Goal: Task Accomplishment & Management: Complete application form

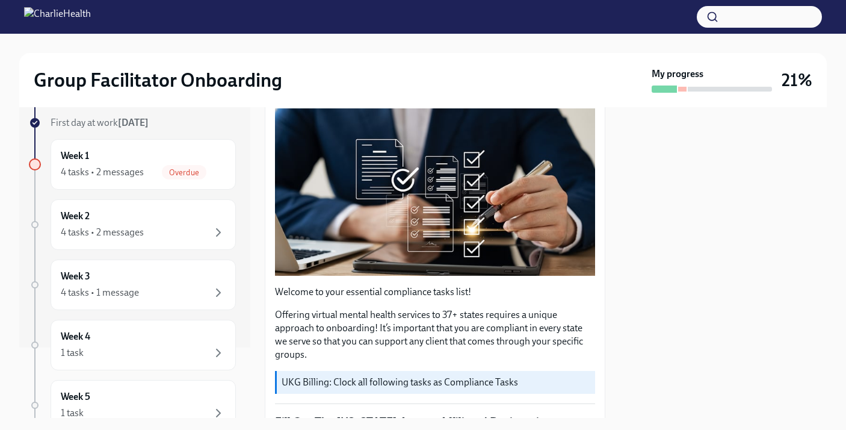
scroll to position [77, 0]
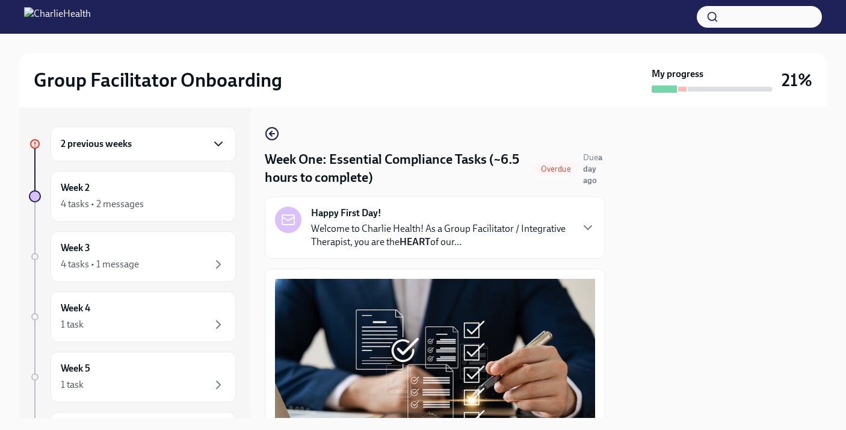
click at [217, 146] on icon "button" at bounding box center [218, 144] width 14 height 14
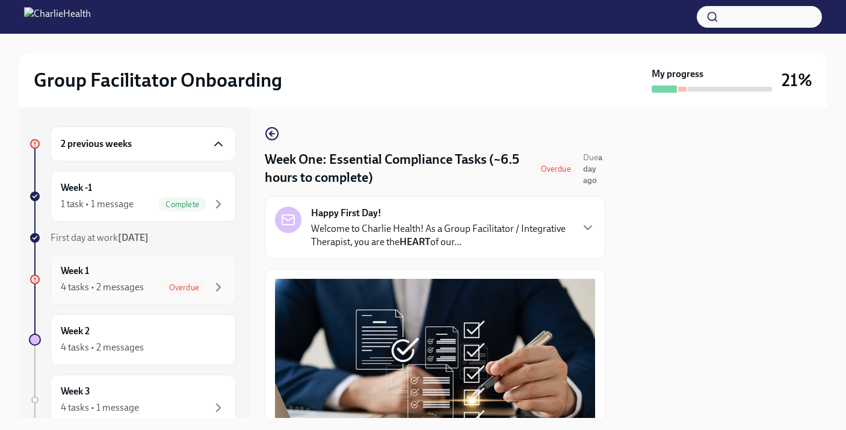
click at [140, 283] on div "4 tasks • 2 messages" at bounding box center [102, 286] width 83 height 13
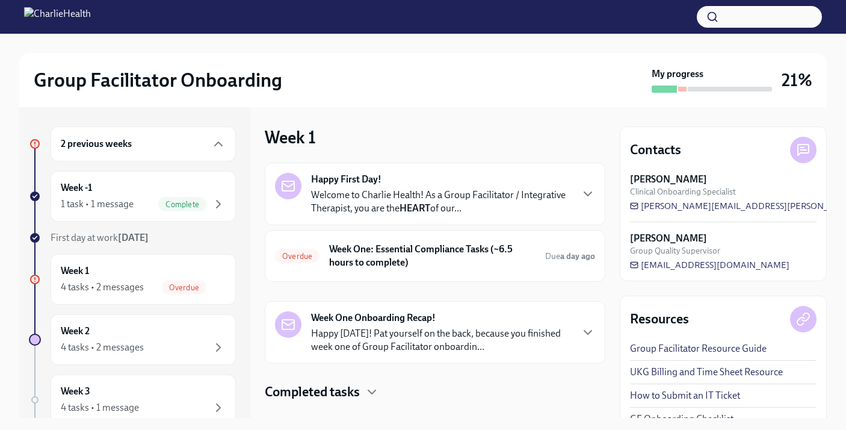
click at [446, 190] on p "Welcome to Charlie Health! As a Group Facilitator / Integrative Therapist, you …" at bounding box center [441, 201] width 260 height 26
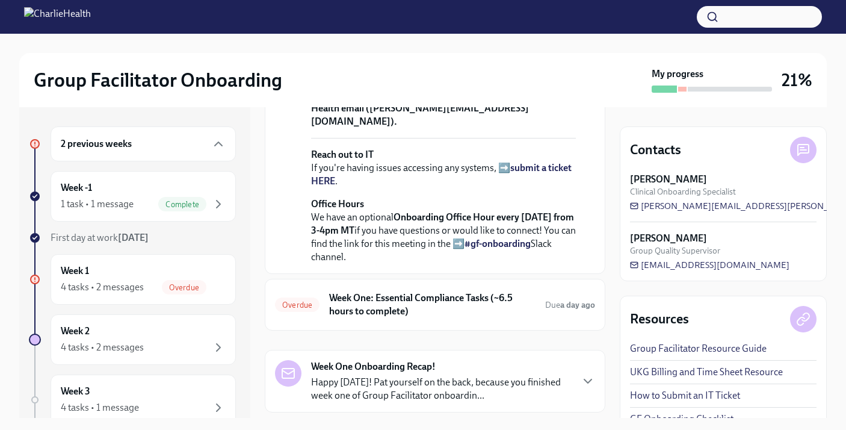
scroll to position [565, 0]
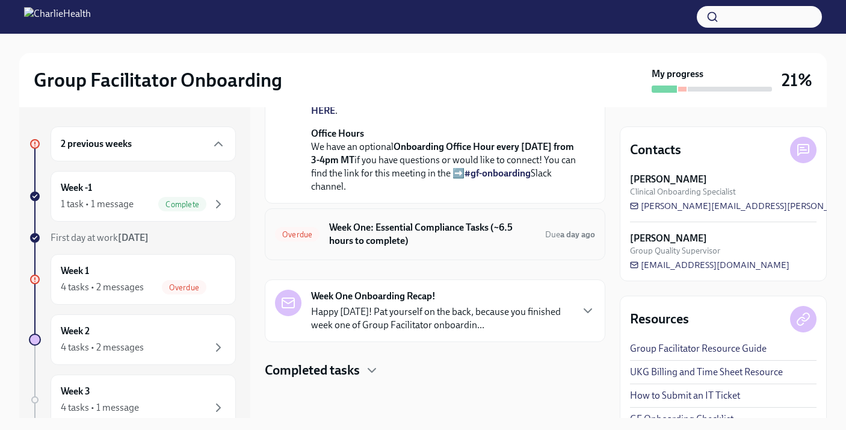
click at [449, 246] on h6 "Week One: Essential Compliance Tasks (~6.5 hours to complete)" at bounding box center [432, 234] width 206 height 26
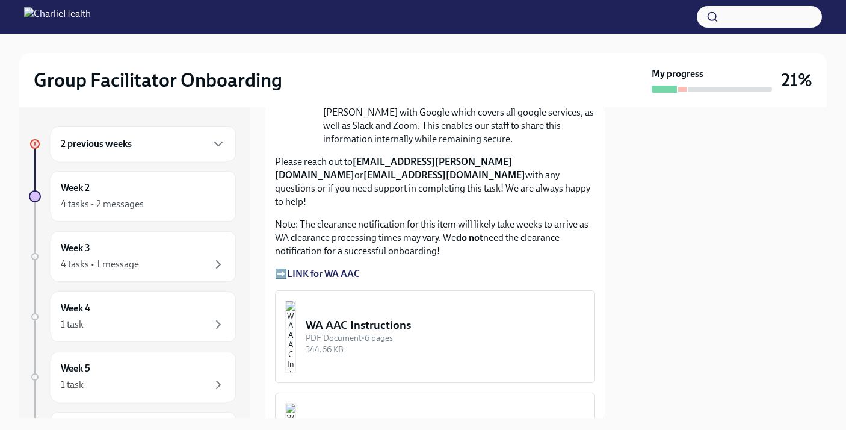
scroll to position [1016, 0]
click at [342, 268] on strong "LINK for WA AAC" at bounding box center [323, 273] width 73 height 11
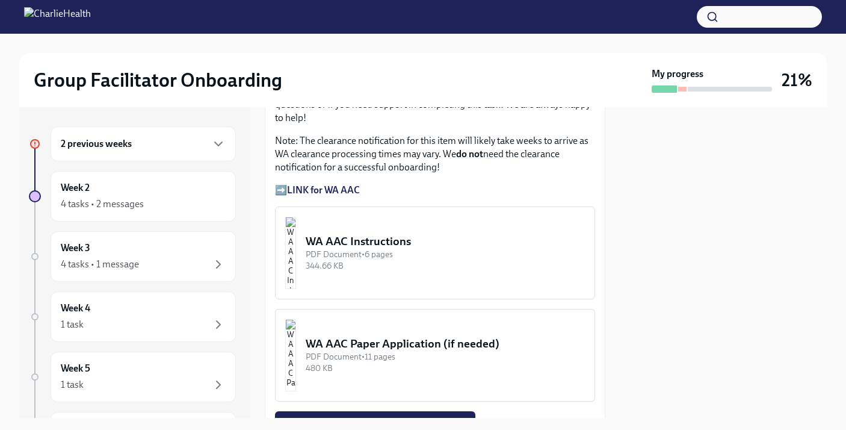
scroll to position [1103, 0]
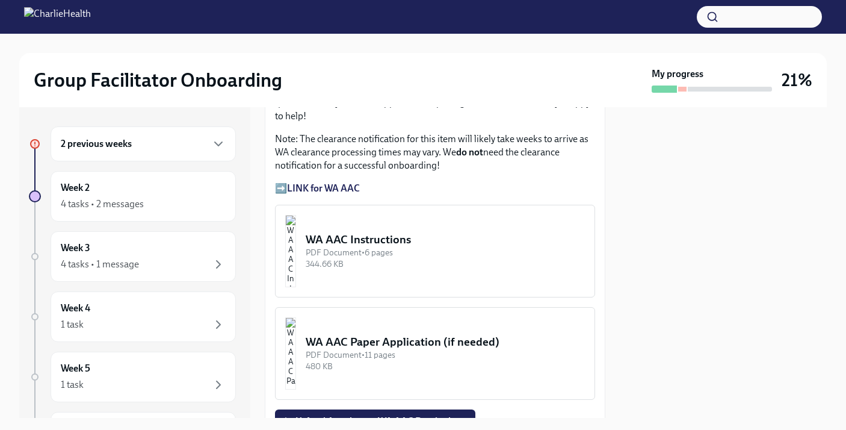
click at [390, 232] on div "WA AAC Instructions" at bounding box center [445, 240] width 279 height 16
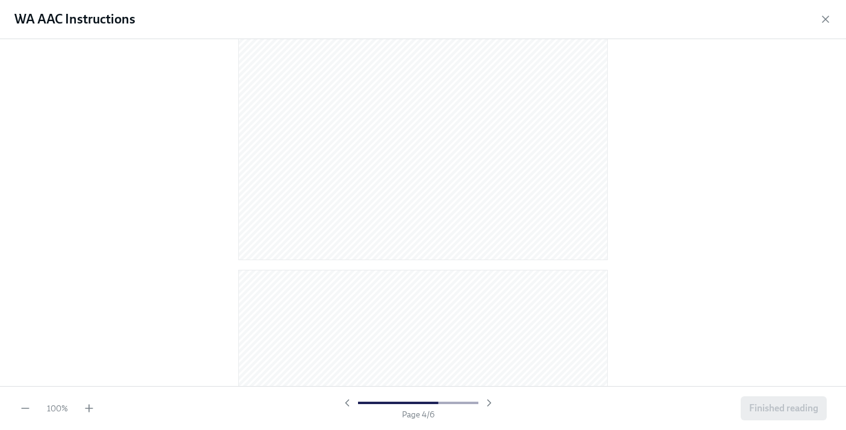
scroll to position [2588, 0]
click at [778, 404] on span "Finished reading" at bounding box center [783, 408] width 69 height 12
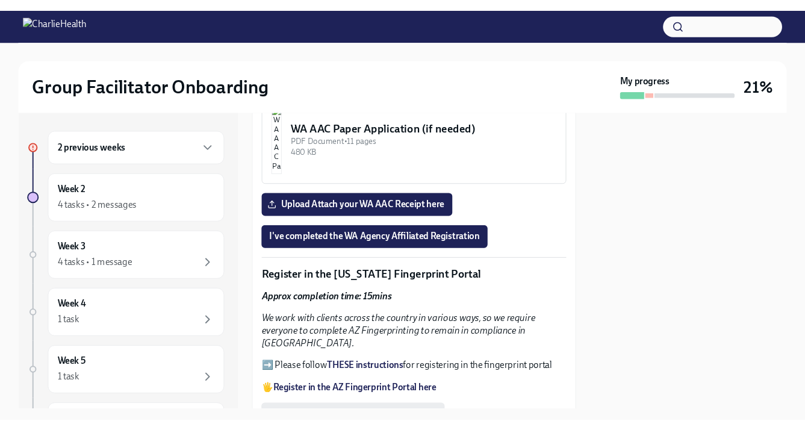
scroll to position [1323, 0]
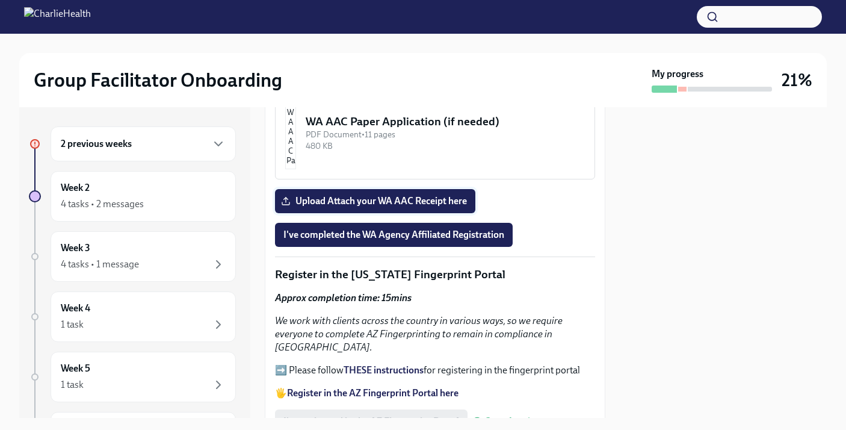
click at [453, 195] on span "Upload Attach your WA AAC Receipt here" at bounding box center [375, 201] width 184 height 12
click at [0, 0] on input "Upload Attach your WA AAC Receipt here" at bounding box center [0, 0] width 0 height 0
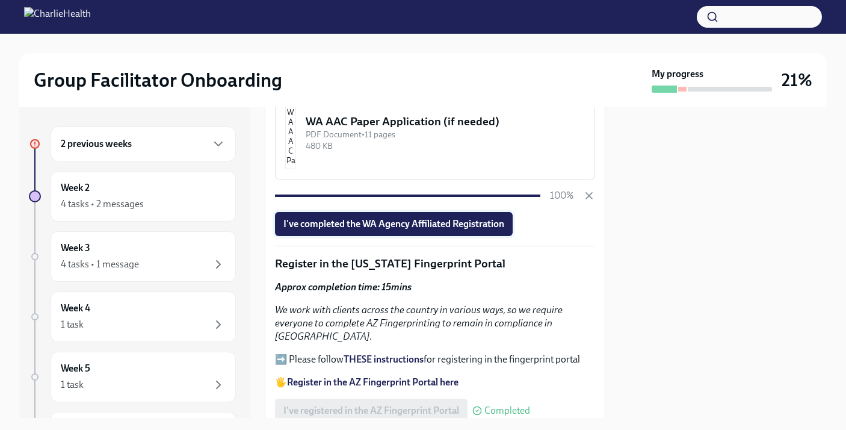
click at [459, 218] on span "I've completed the WA Agency Affiliated Registration" at bounding box center [393, 224] width 221 height 12
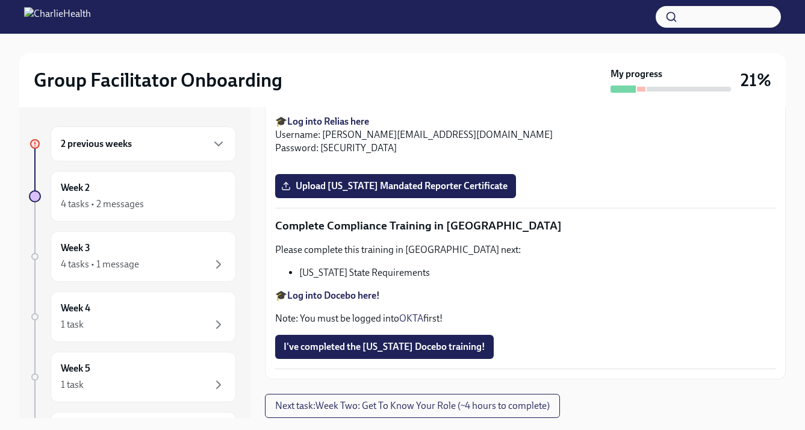
scroll to position [2317, 0]
click at [197, 144] on div "2 previous weeks" at bounding box center [143, 144] width 165 height 14
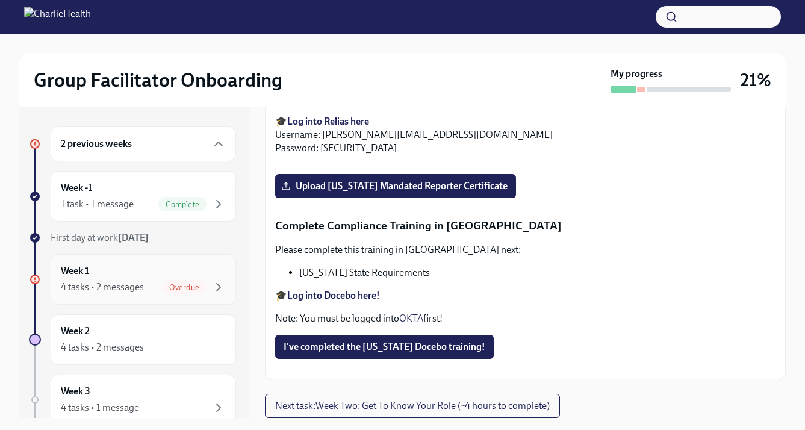
click at [179, 269] on div "Week 1 4 tasks • 2 messages Overdue" at bounding box center [143, 279] width 165 height 30
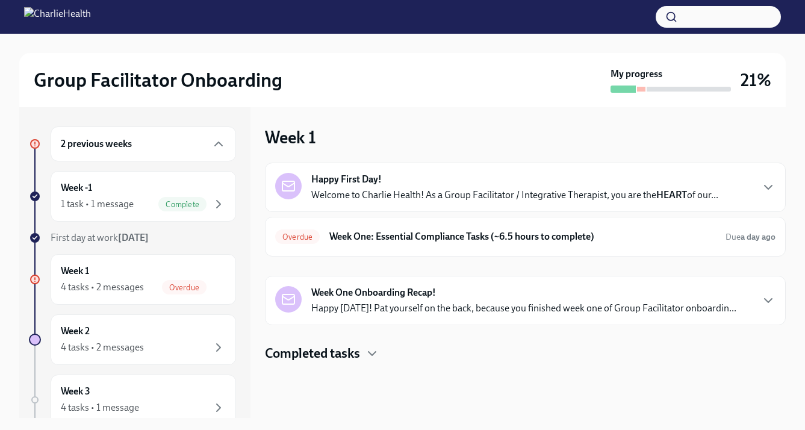
click at [474, 295] on div "Week One Onboarding Recap! Happy [DATE]! Pat yourself on the back, because you …" at bounding box center [523, 300] width 425 height 29
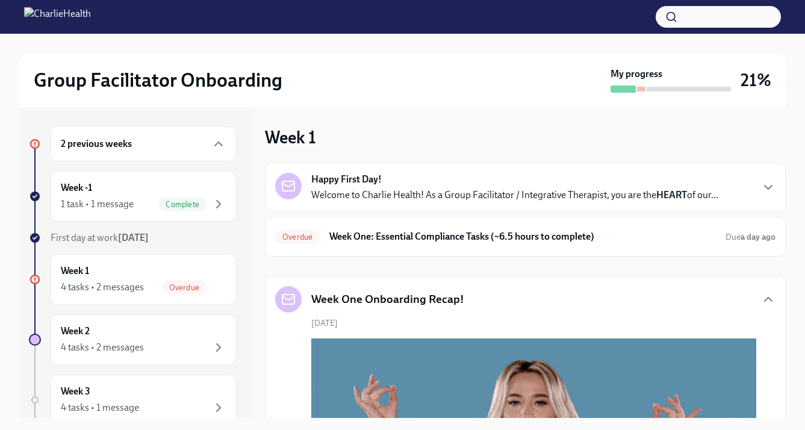
click at [474, 295] on div "Week One Onboarding Recap!" at bounding box center [525, 299] width 500 height 26
click at [764, 292] on icon "button" at bounding box center [768, 299] width 14 height 14
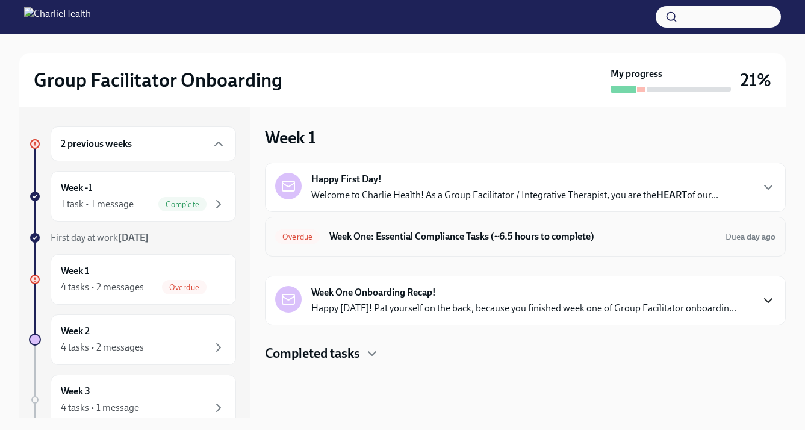
click at [421, 236] on h6 "Week One: Essential Compliance Tasks (~6.5 hours to complete)" at bounding box center [522, 236] width 386 height 13
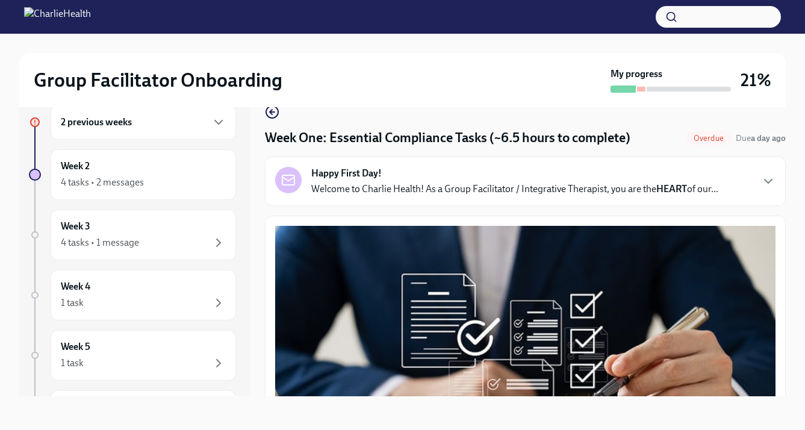
click at [101, 119] on h6 "2 previous weeks" at bounding box center [96, 122] width 71 height 13
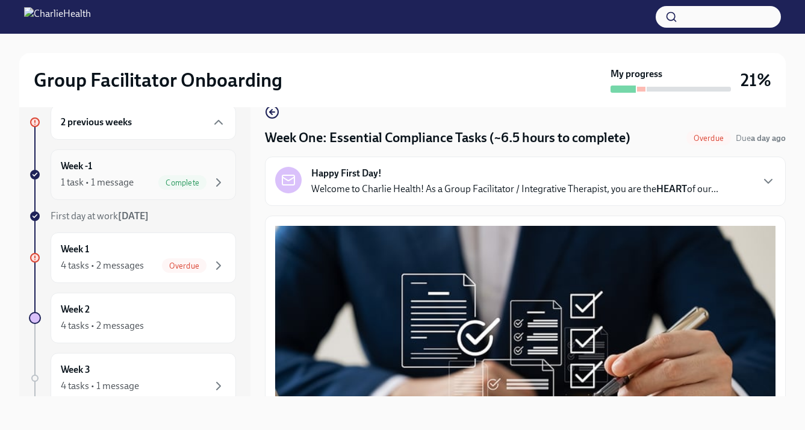
click at [120, 166] on div "Week -1 1 task • 1 message Complete" at bounding box center [143, 174] width 165 height 30
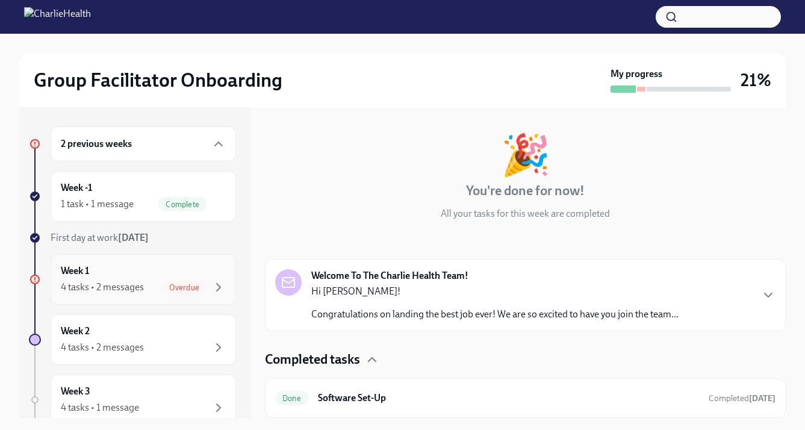
click at [138, 272] on div "Week 1 4 tasks • 2 messages Overdue" at bounding box center [143, 279] width 165 height 30
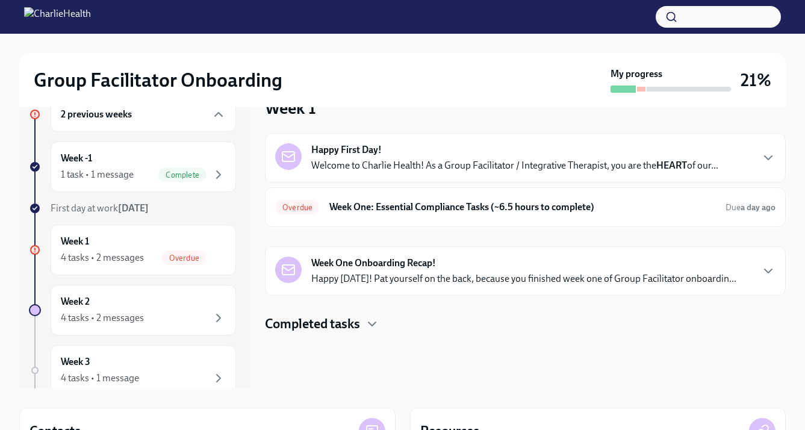
scroll to position [35, 0]
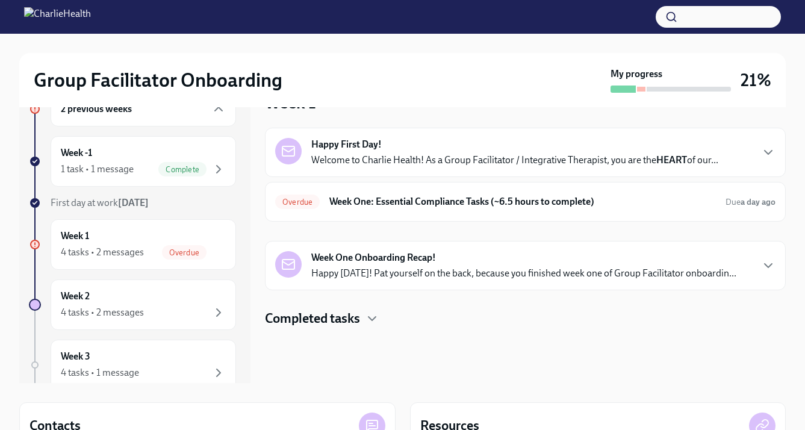
click at [363, 318] on div "Completed tasks" at bounding box center [525, 318] width 521 height 18
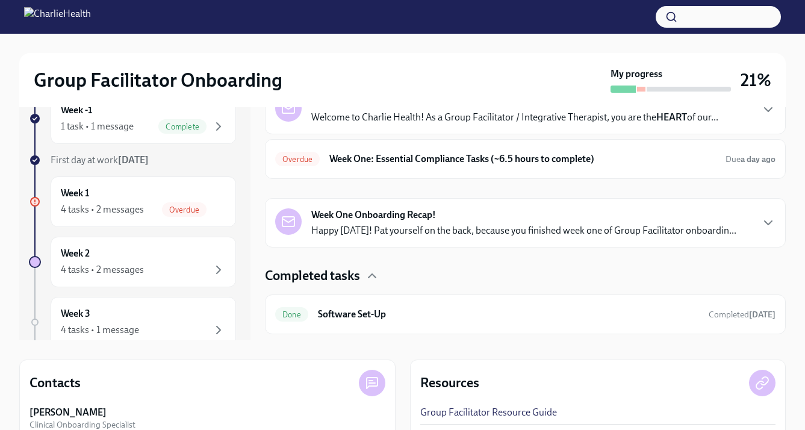
scroll to position [0, 0]
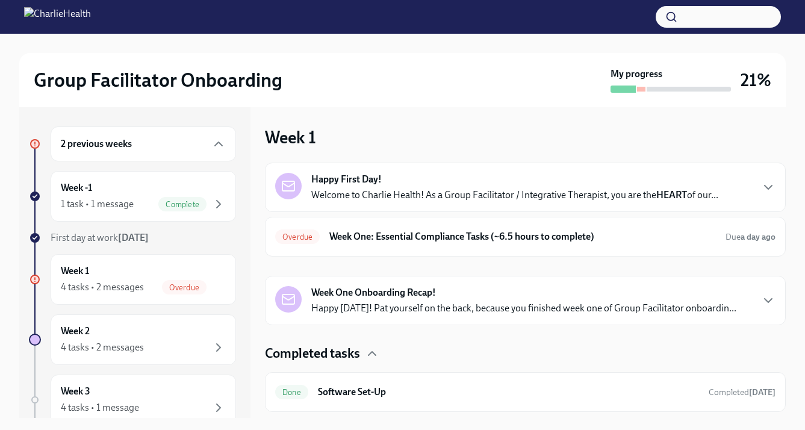
click at [381, 196] on p "Welcome to Charlie Health! As a Group Facilitator / Integrative Therapist, you …" at bounding box center [514, 194] width 407 height 13
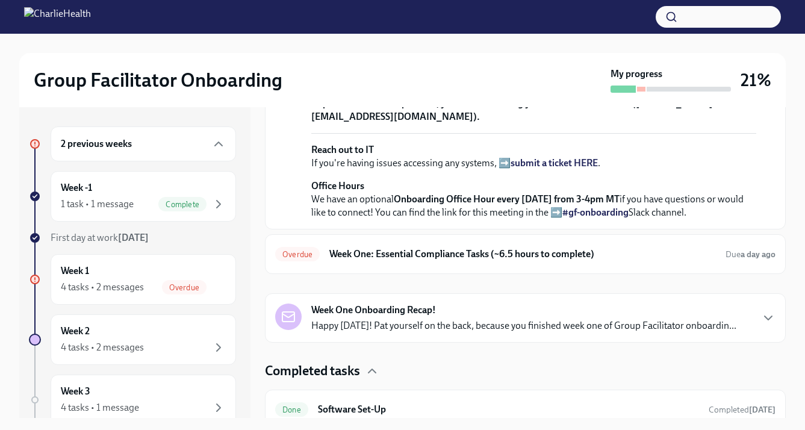
scroll to position [448, 0]
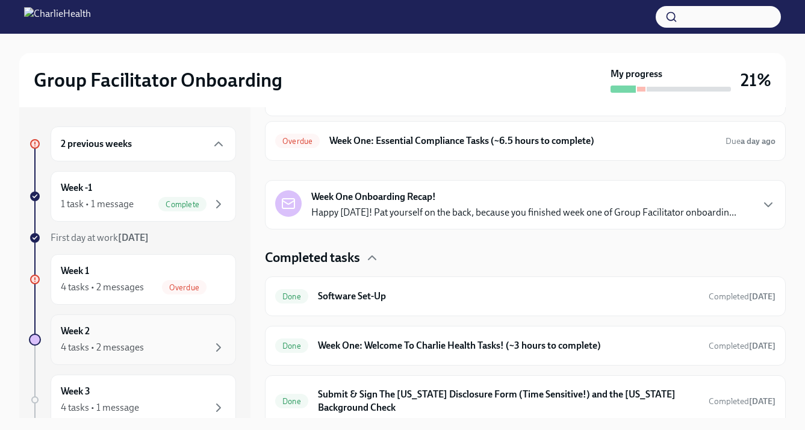
click at [134, 335] on div "Week 2 4 tasks • 2 messages" at bounding box center [143, 339] width 165 height 30
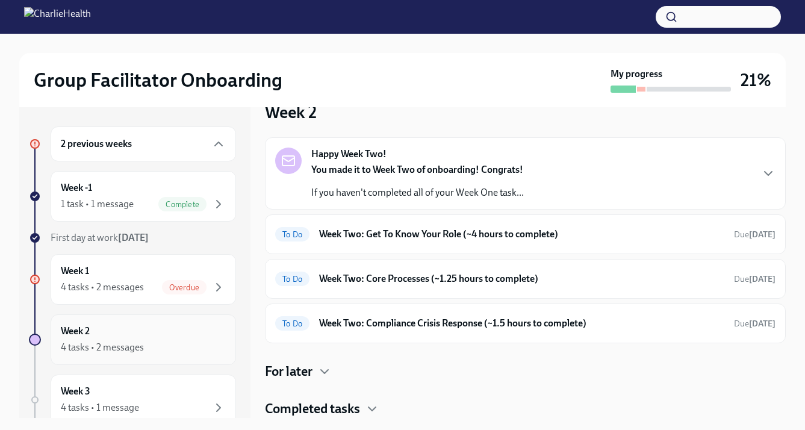
scroll to position [125, 0]
click at [382, 179] on div "You made it to Week Two of onboarding! Congrats! If you haven't completed all o…" at bounding box center [417, 181] width 212 height 36
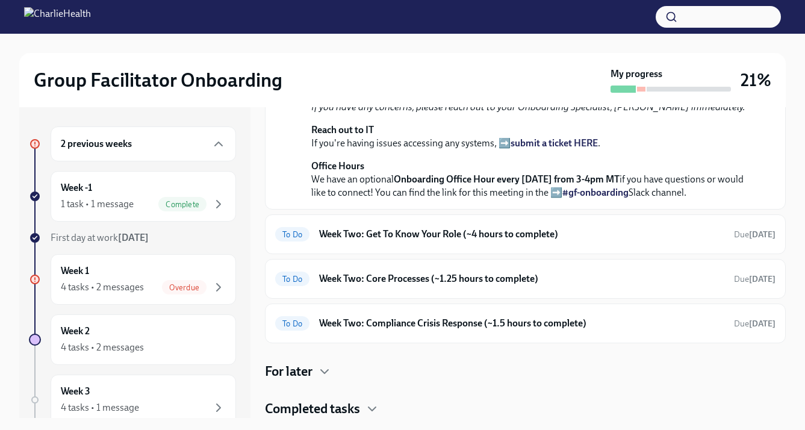
scroll to position [489, 0]
click at [402, 241] on h6 "Week Two: Get To Know Your Role (~4 hours to complete)" at bounding box center [521, 233] width 405 height 13
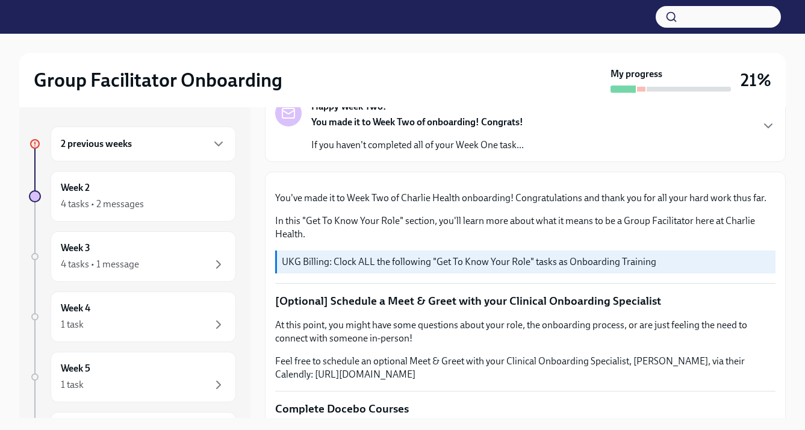
scroll to position [88, 0]
click at [451, 141] on p "If you haven't completed all of your Week One task..." at bounding box center [417, 144] width 212 height 13
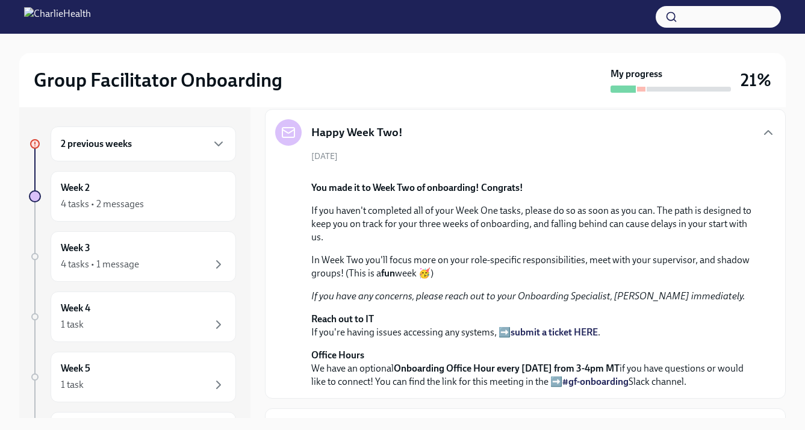
scroll to position [69, 0]
click at [767, 129] on icon "button" at bounding box center [768, 133] width 14 height 14
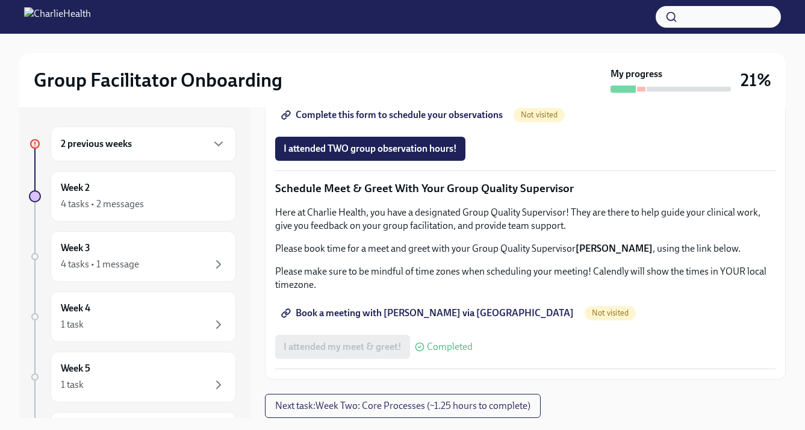
scroll to position [1172, 0]
click at [406, 312] on span "Book a meeting with [PERSON_NAME] via [GEOGRAPHIC_DATA]" at bounding box center [428, 313] width 290 height 12
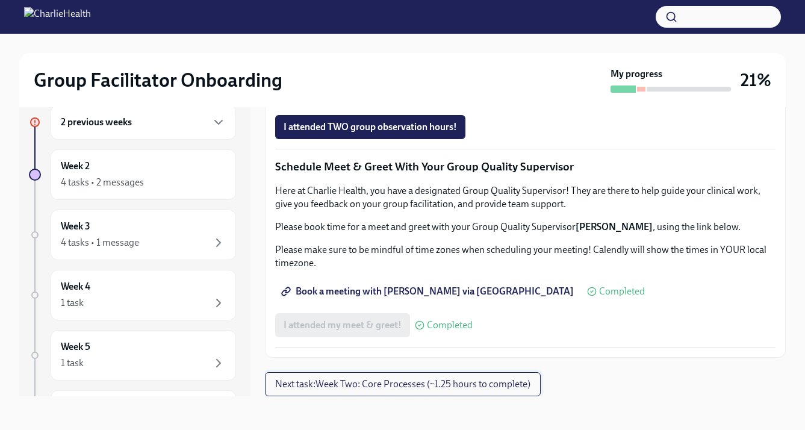
click at [391, 379] on span "Next task : Week Two: Core Processes (~1.25 hours to complete)" at bounding box center [402, 384] width 255 height 12
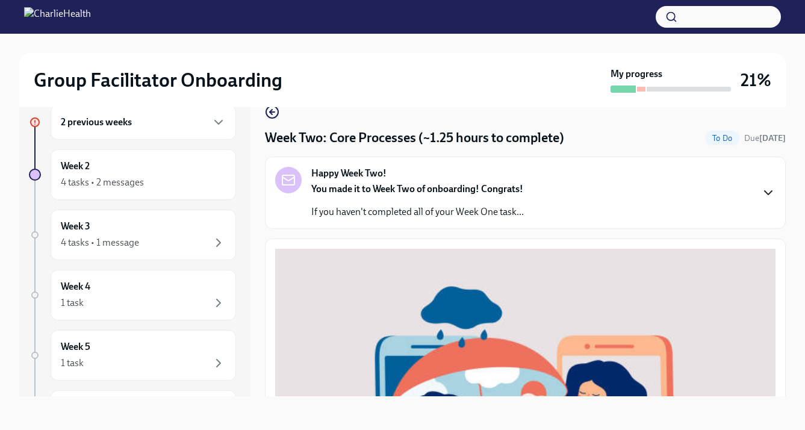
click at [408, 138] on h4 "Week Two: Core Processes (~1.25 hours to complete)" at bounding box center [414, 138] width 299 height 18
click at [269, 108] on icon "button" at bounding box center [272, 112] width 14 height 14
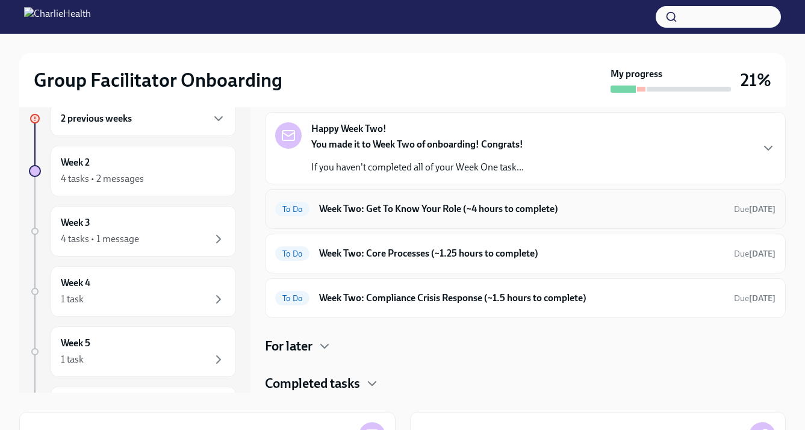
scroll to position [30, 0]
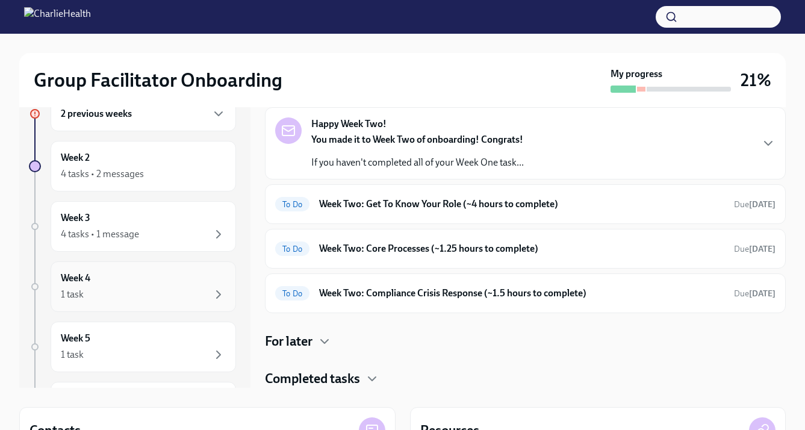
click at [129, 288] on div "1 task" at bounding box center [143, 294] width 165 height 14
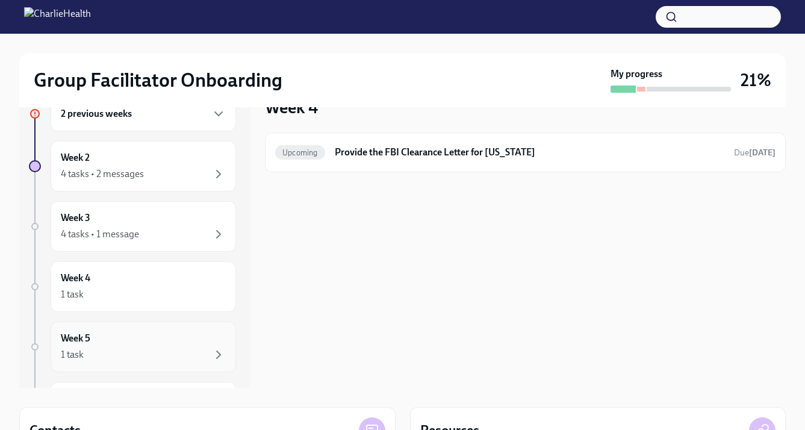
click at [133, 338] on div "Week 5 1 task" at bounding box center [143, 347] width 165 height 30
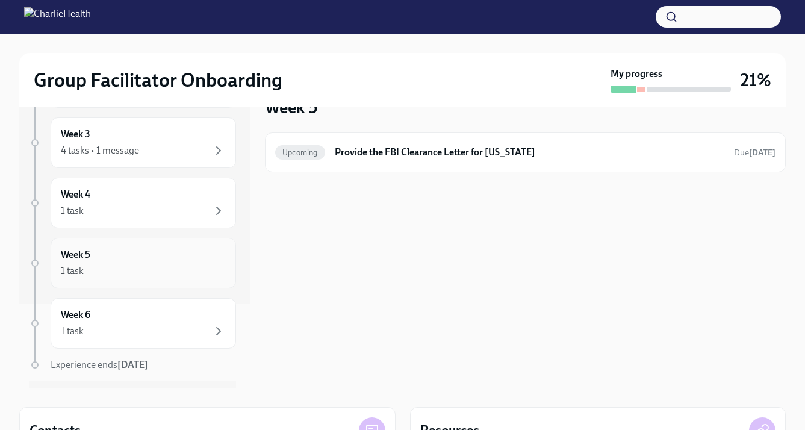
scroll to position [87, 0]
click at [159, 259] on div "Week 5 1 task" at bounding box center [143, 260] width 165 height 30
click at [161, 324] on div "1 task" at bounding box center [143, 328] width 165 height 14
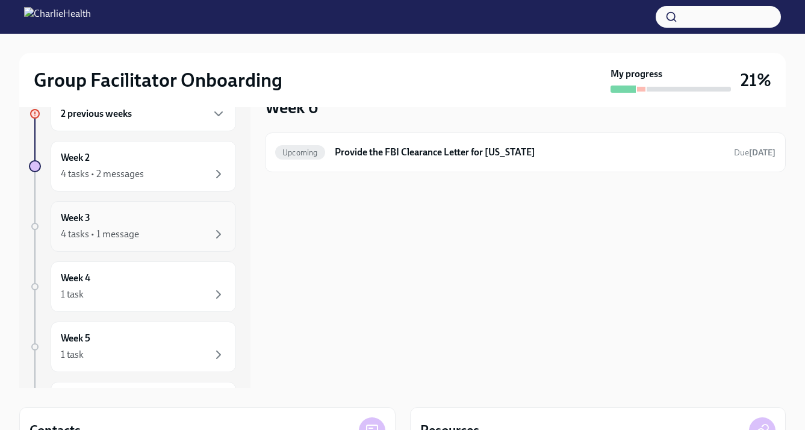
click at [120, 230] on div "4 tasks • 1 message" at bounding box center [100, 233] width 78 height 13
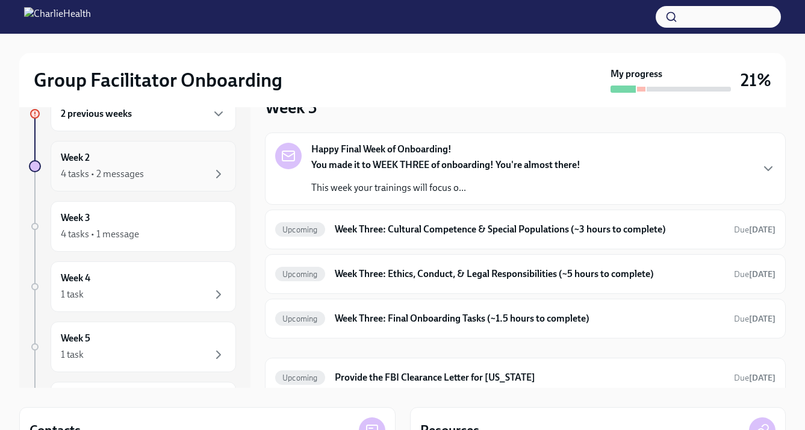
click at [124, 180] on div "4 tasks • 2 messages" at bounding box center [102, 173] width 83 height 13
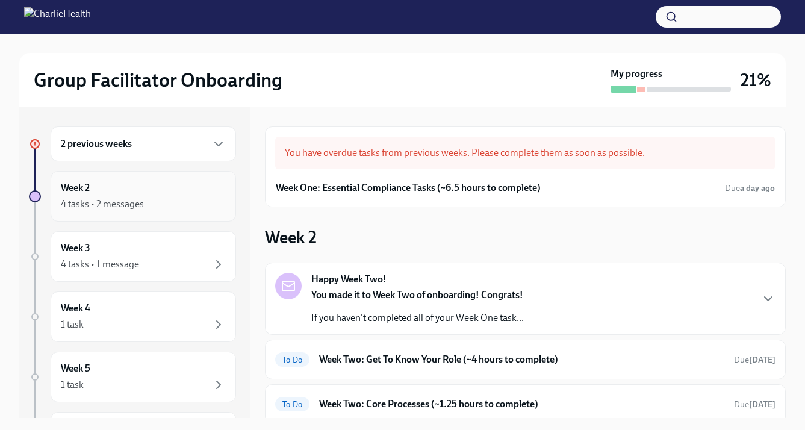
click at [141, 197] on div "4 tasks • 2 messages" at bounding box center [143, 204] width 165 height 14
click at [158, 146] on div "2 previous weeks" at bounding box center [143, 144] width 165 height 14
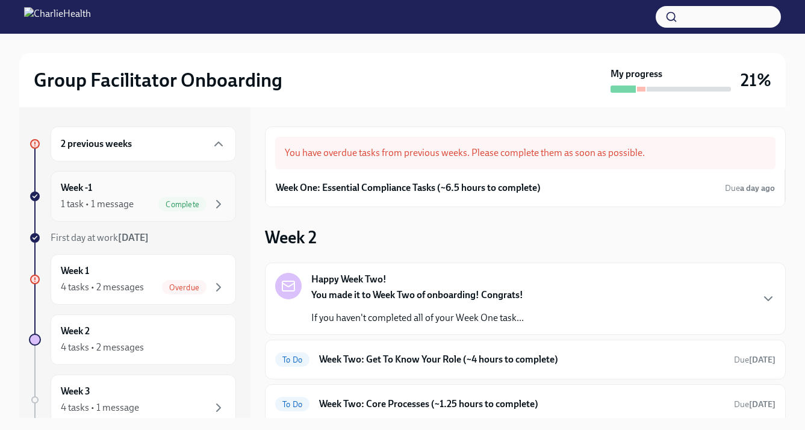
click at [158, 187] on div "Week -1 1 task • 1 message Complete" at bounding box center [143, 196] width 165 height 30
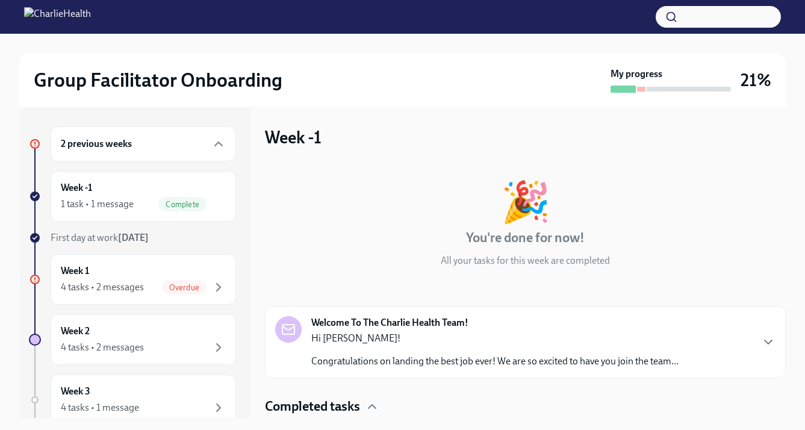
scroll to position [47, 0]
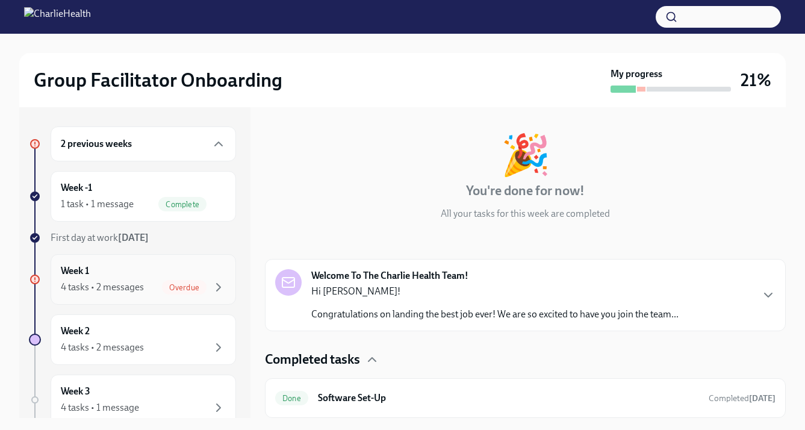
click at [182, 263] on div "Week 1 4 tasks • 2 messages Overdue" at bounding box center [143, 279] width 185 height 51
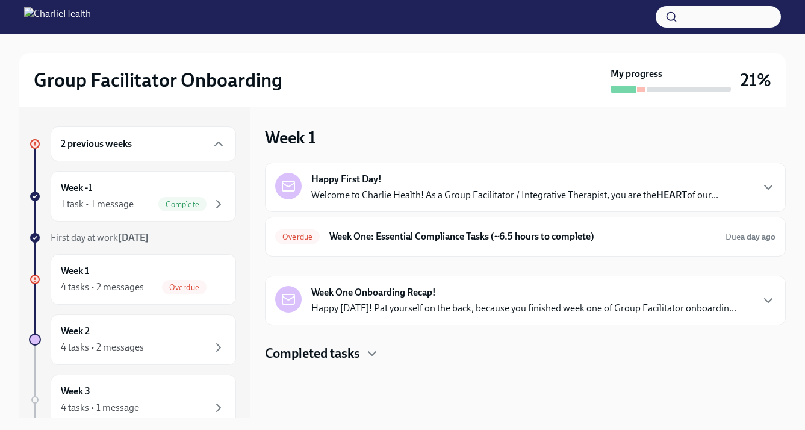
click at [347, 359] on h4 "Completed tasks" at bounding box center [312, 353] width 95 height 18
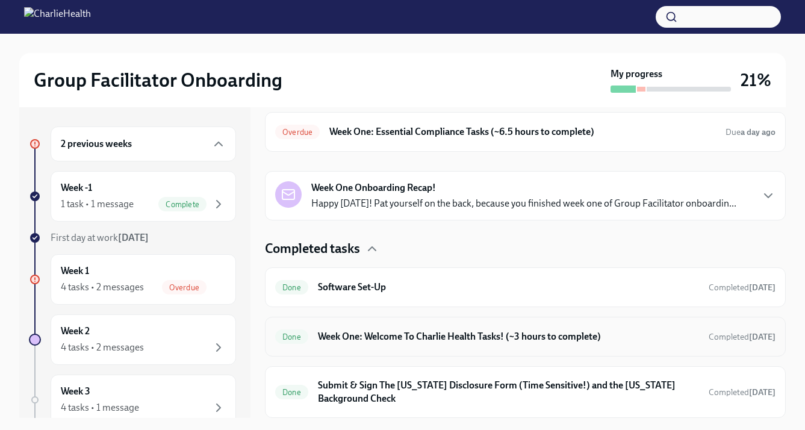
click at [407, 342] on h6 "Week One: Welcome To Charlie Health Tasks! (~3 hours to complete)" at bounding box center [508, 336] width 381 height 13
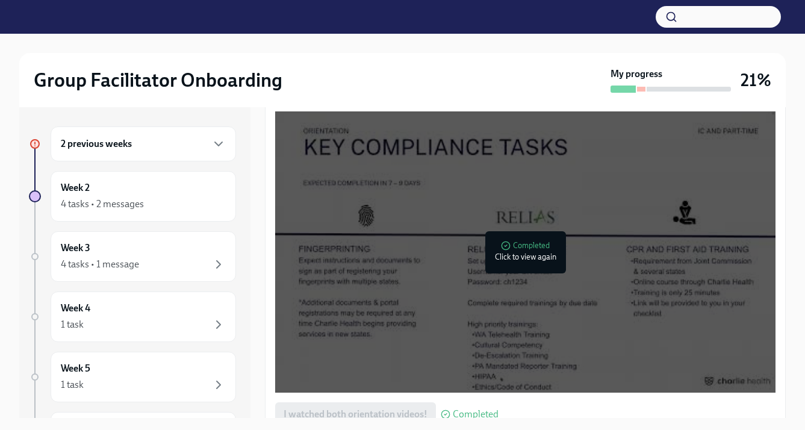
scroll to position [419, 0]
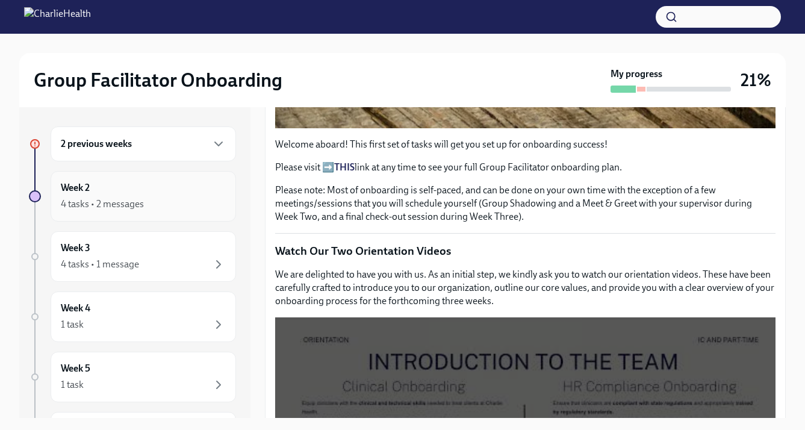
click at [129, 187] on div "Week 2 4 tasks • 2 messages" at bounding box center [143, 196] width 165 height 30
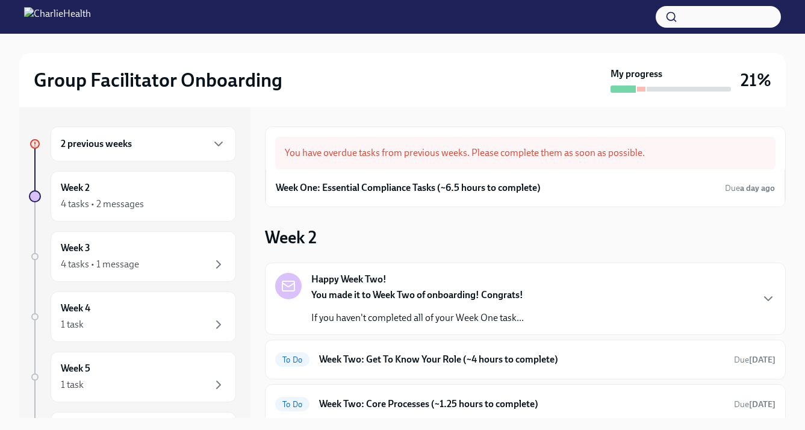
click at [189, 140] on div "2 previous weeks" at bounding box center [143, 144] width 165 height 14
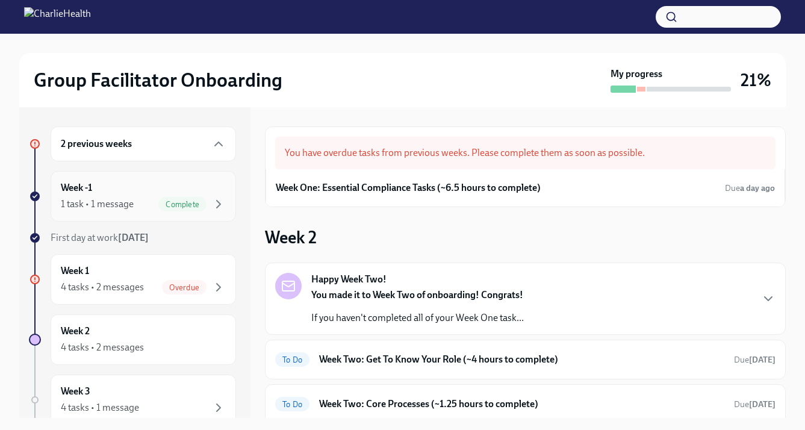
click at [138, 202] on div "1 task • 1 message Complete" at bounding box center [143, 204] width 165 height 14
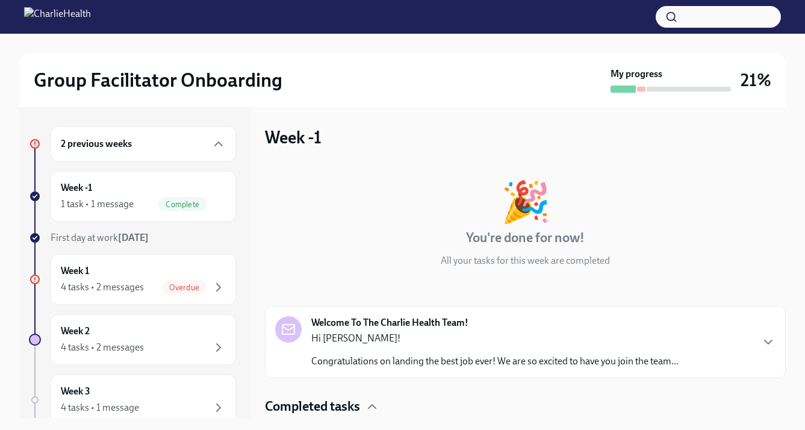
scroll to position [47, 0]
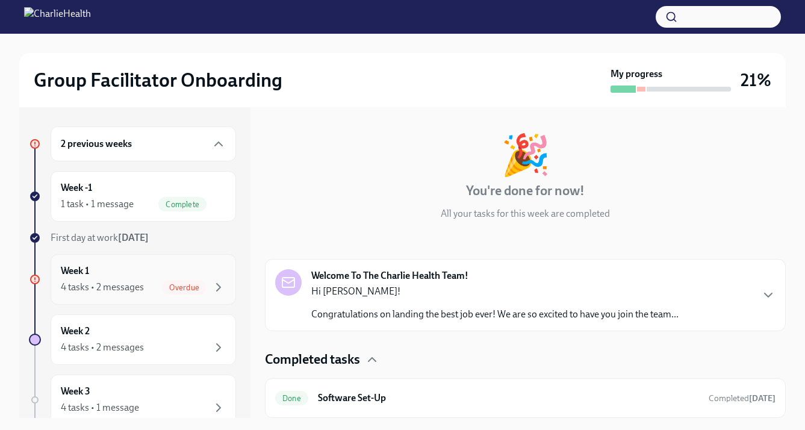
click at [176, 270] on div "Week 1 4 tasks • 2 messages Overdue" at bounding box center [143, 279] width 165 height 30
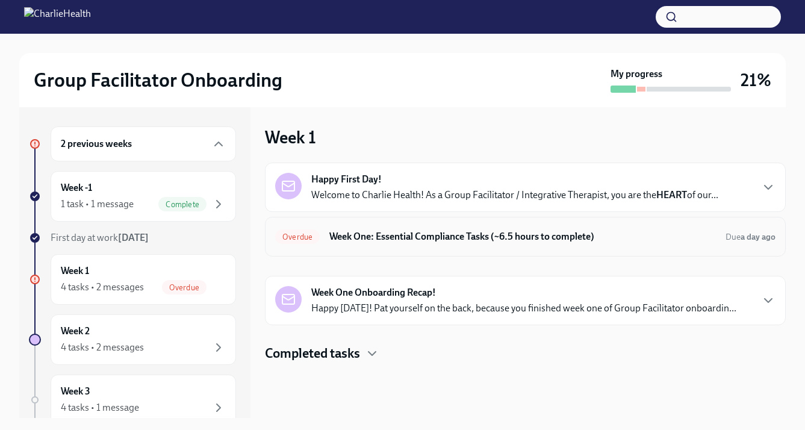
click at [423, 243] on div "Overdue Week One: Essential Compliance Tasks (~6.5 hours to complete) Due a day…" at bounding box center [525, 236] width 500 height 19
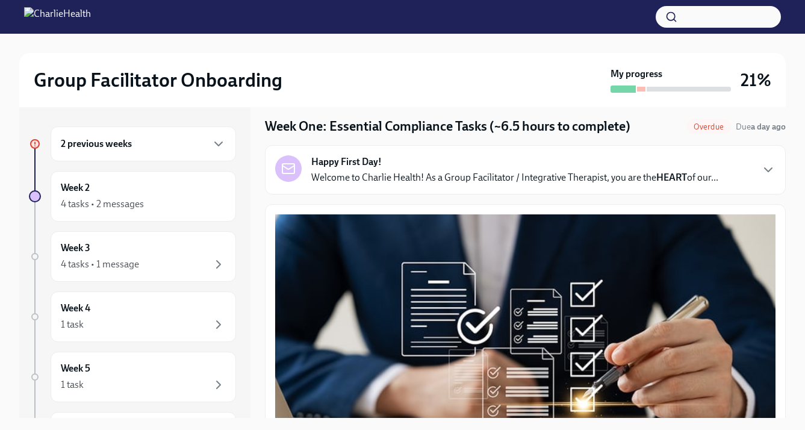
scroll to position [22, 0]
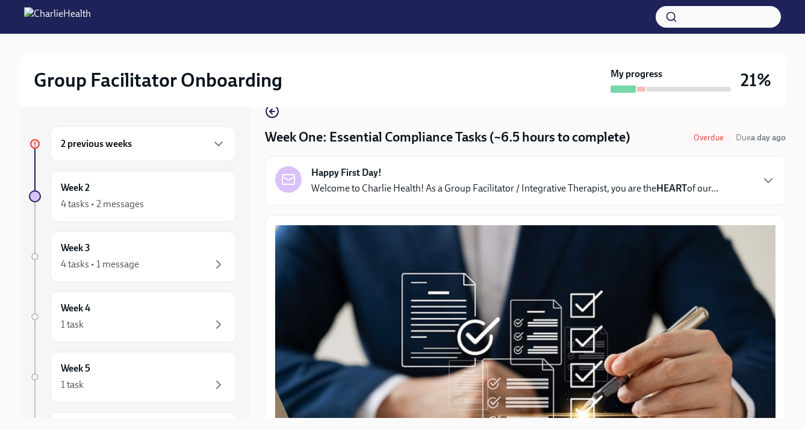
click at [477, 177] on div "Happy First Day! Welcome to Charlie Health! As a Group Facilitator / Integrativ…" at bounding box center [514, 180] width 407 height 29
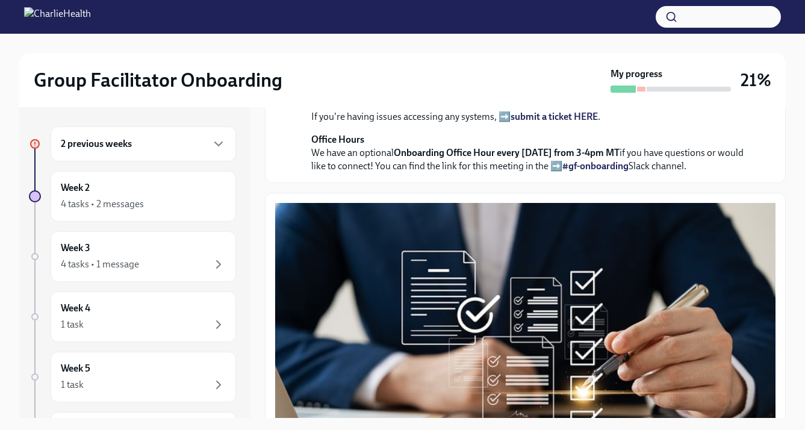
scroll to position [394, 0]
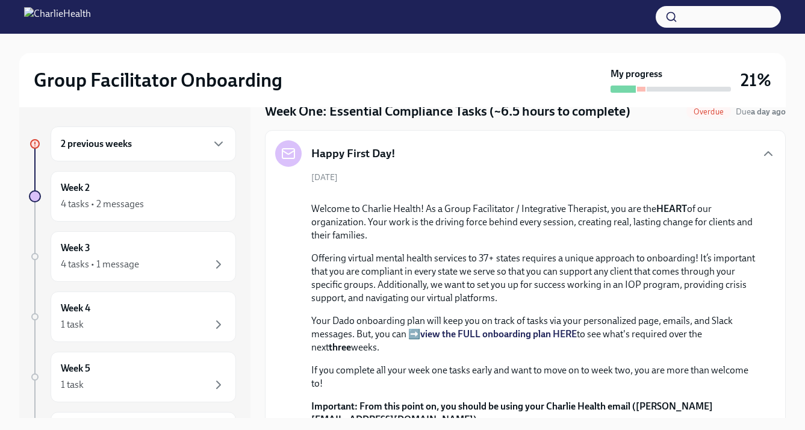
scroll to position [0, 0]
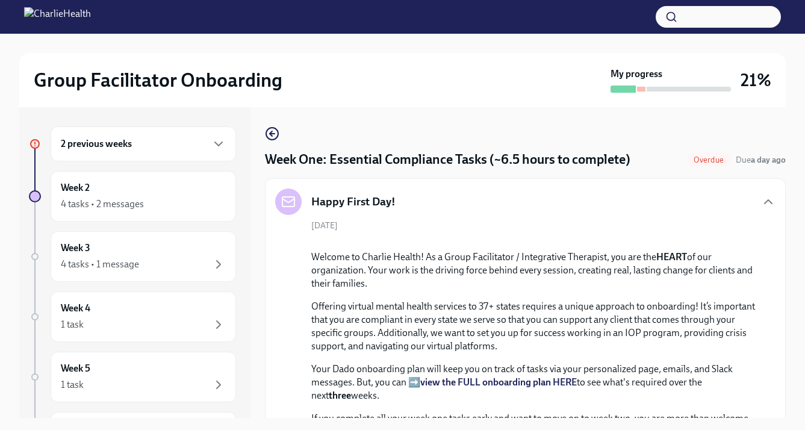
click at [196, 140] on div "2 previous weeks" at bounding box center [143, 144] width 165 height 14
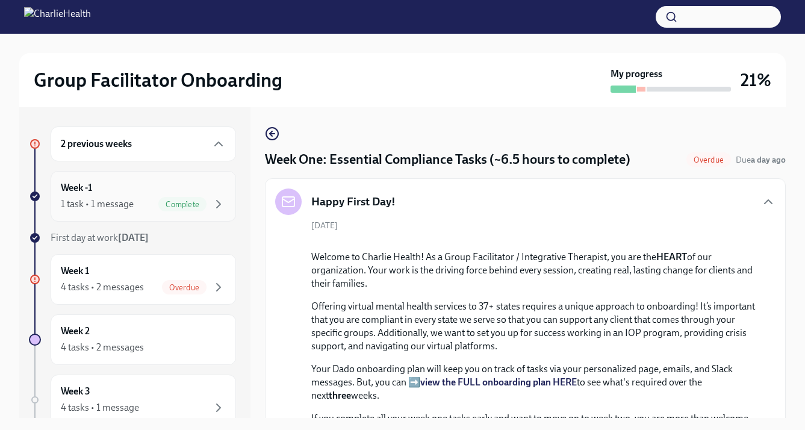
click at [223, 191] on div "Week -1 1 task • 1 message Complete" at bounding box center [143, 196] width 165 height 30
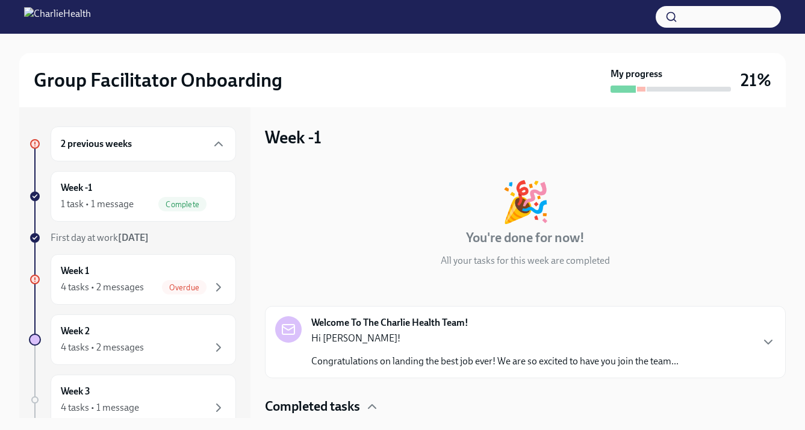
scroll to position [47, 0]
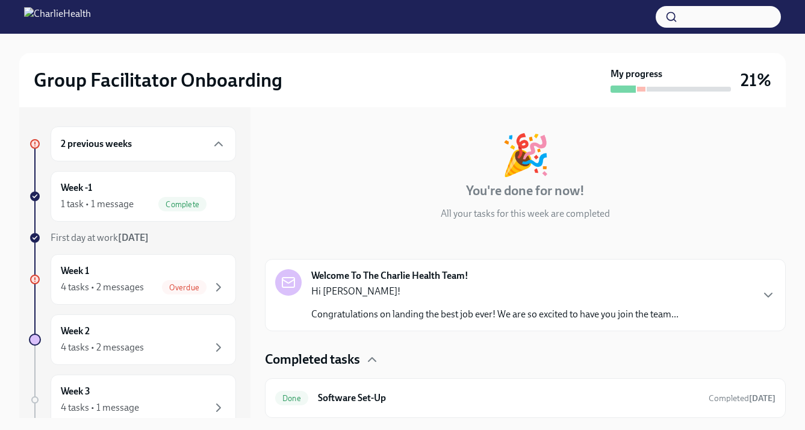
click at [604, 295] on p "Hi [PERSON_NAME]!" at bounding box center [494, 291] width 367 height 13
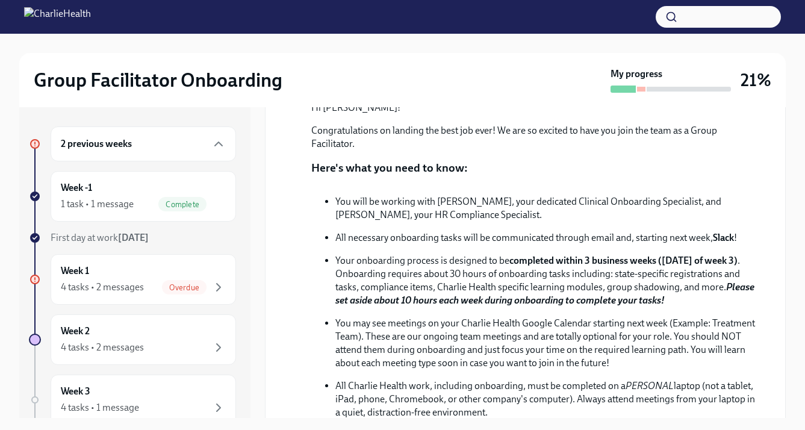
scroll to position [0, 0]
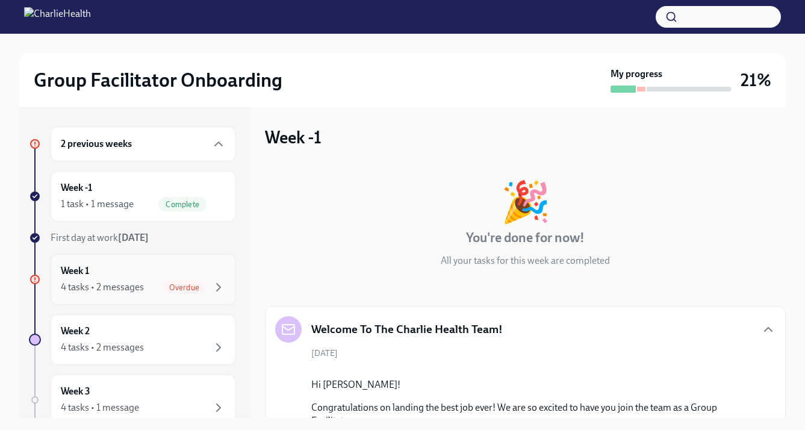
click at [135, 271] on div "Week 1 4 tasks • 2 messages Overdue" at bounding box center [143, 279] width 165 height 30
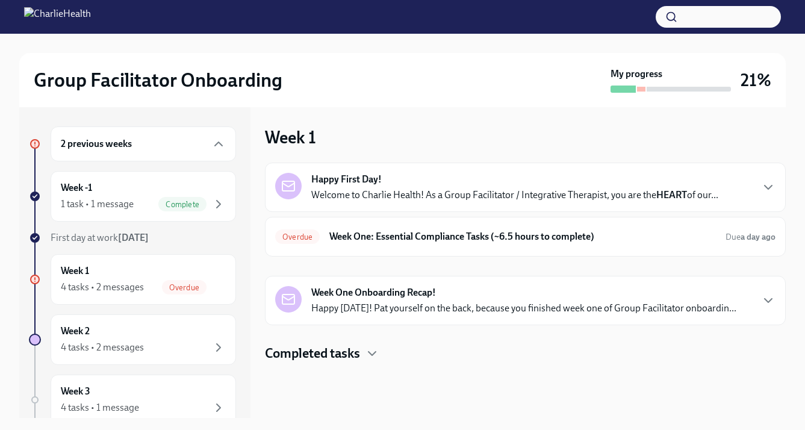
click at [534, 193] on p "Welcome to Charlie Health! As a Group Facilitator / Integrative Therapist, you …" at bounding box center [514, 194] width 407 height 13
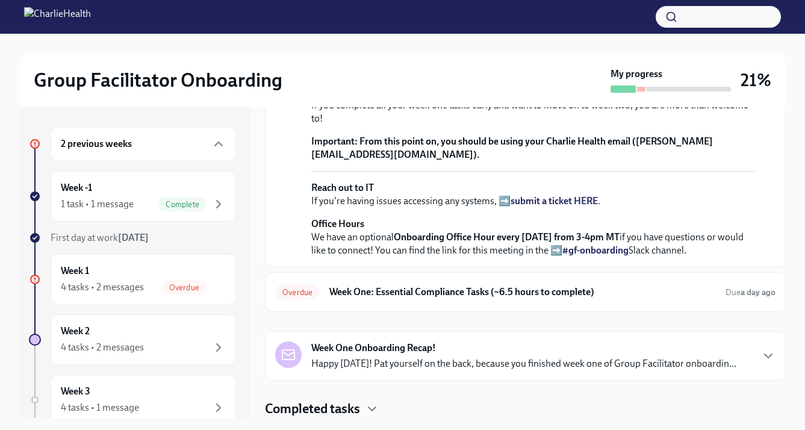
scroll to position [485, 0]
click at [501, 280] on div "Overdue Week One: Essential Compliance Tasks (~6.5 hours to complete) Due a day…" at bounding box center [525, 292] width 521 height 40
click at [510, 301] on div "Overdue Week One: Essential Compliance Tasks (~6.5 hours to complete) Due a day…" at bounding box center [525, 292] width 521 height 40
click at [495, 283] on div "Overdue Week One: Essential Compliance Tasks (~6.5 hours to complete) Due a day…" at bounding box center [525, 291] width 500 height 19
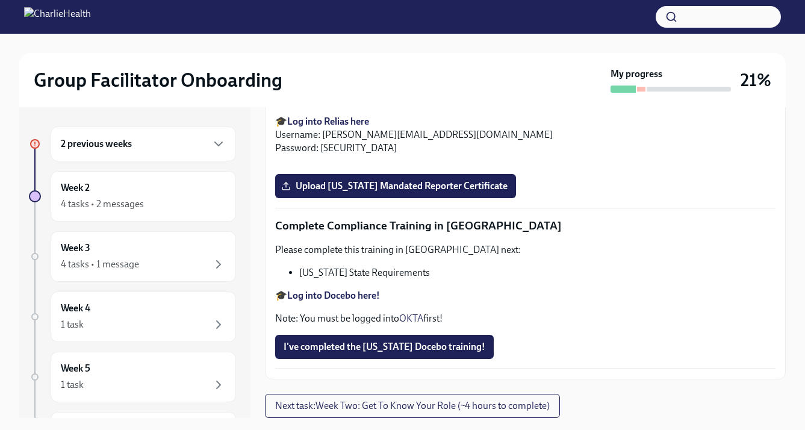
scroll to position [2439, 0]
click at [165, 147] on div "2 previous weeks" at bounding box center [143, 144] width 165 height 14
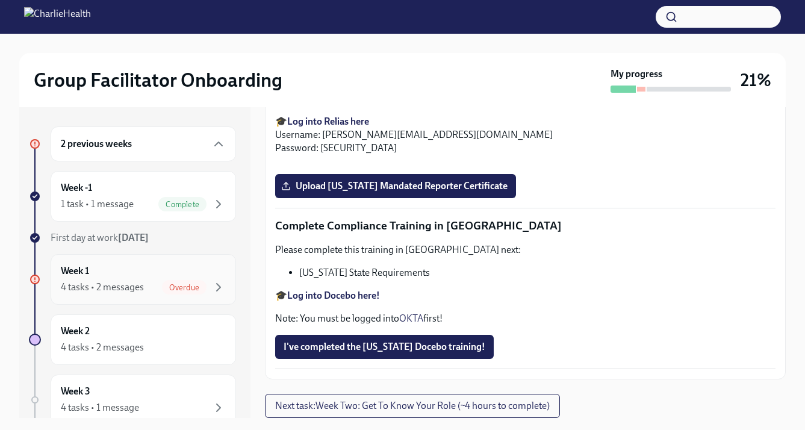
click at [129, 273] on div "Week 1 4 tasks • 2 messages Overdue" at bounding box center [143, 279] width 165 height 30
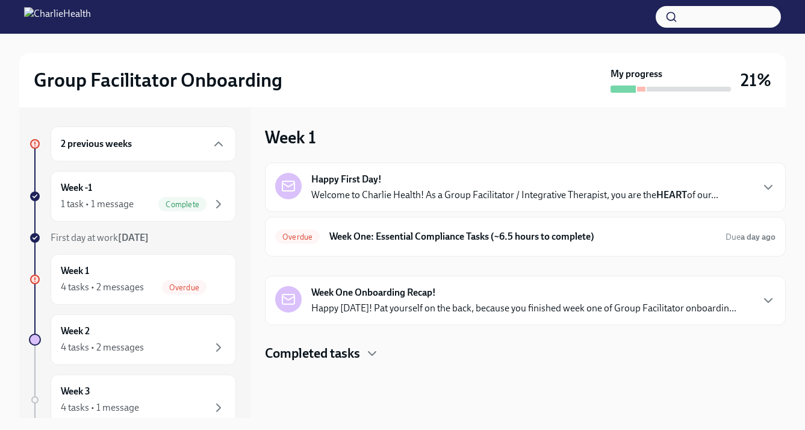
click at [362, 350] on div "Completed tasks" at bounding box center [525, 353] width 521 height 18
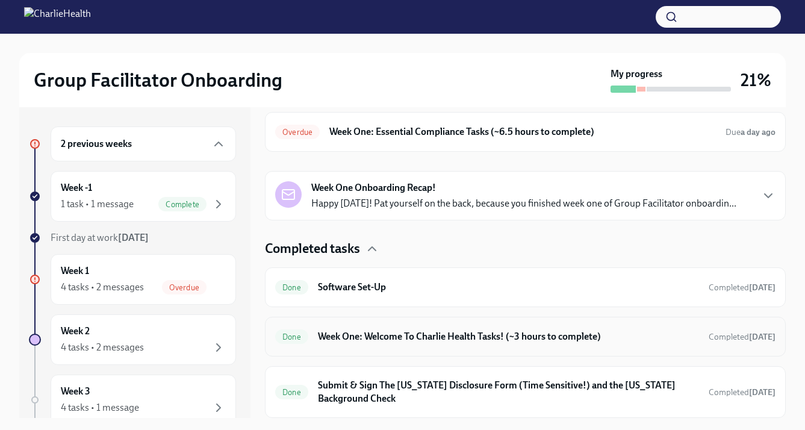
click at [403, 340] on h6 "Week One: Welcome To Charlie Health Tasks! (~3 hours to complete)" at bounding box center [508, 336] width 381 height 13
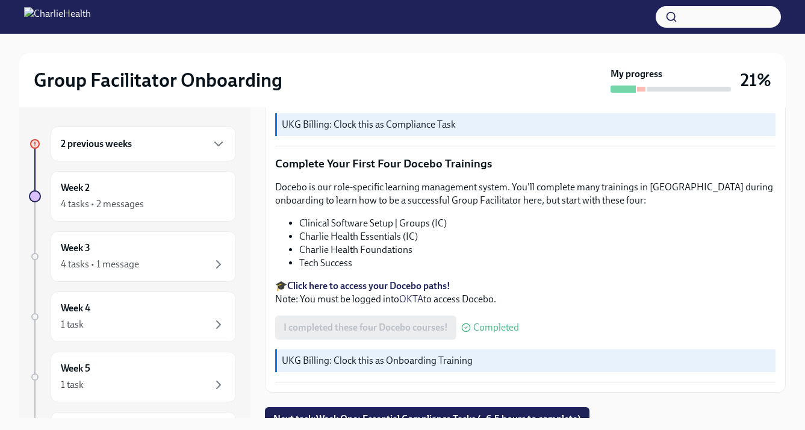
scroll to position [22, 0]
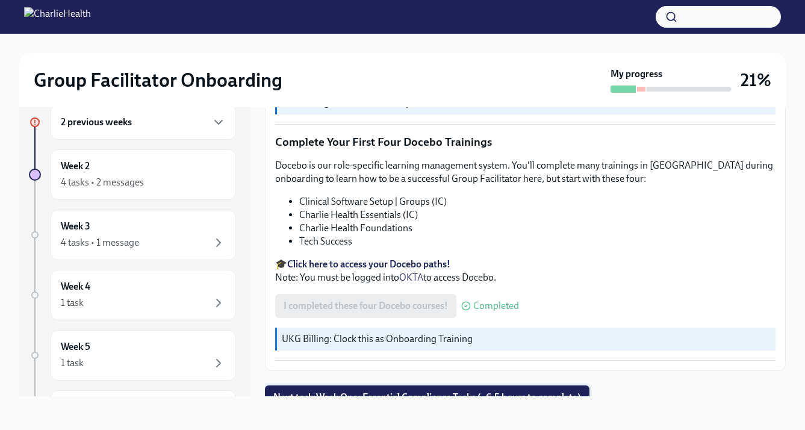
click at [417, 391] on span "Next task : Week One: Essential Compliance Tasks (~6.5 hours to complete)" at bounding box center [427, 397] width 308 height 12
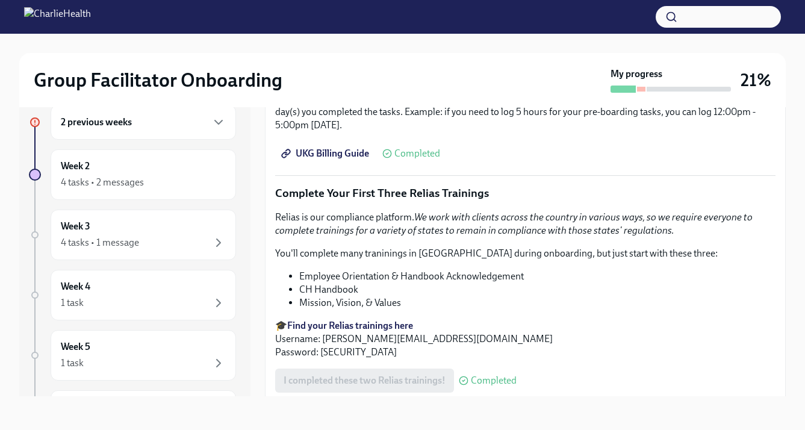
scroll to position [1675, 0]
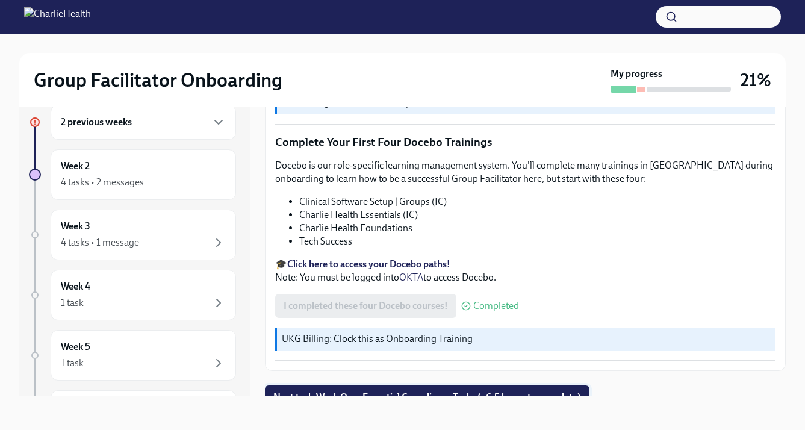
click at [339, 391] on span "Next task : Week One: Essential Compliance Tasks (~6.5 hours to complete)" at bounding box center [427, 397] width 308 height 12
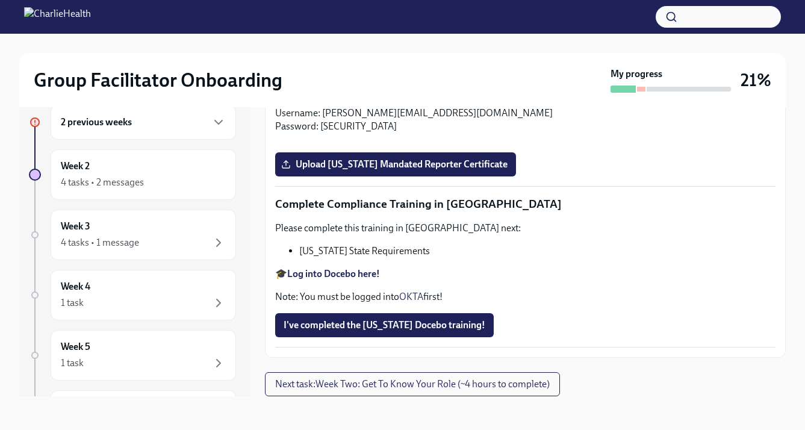
scroll to position [2693, 0]
click at [373, 386] on span "Next task : Week Two: Get To Know Your Role (~4 hours to complete)" at bounding box center [412, 384] width 274 height 12
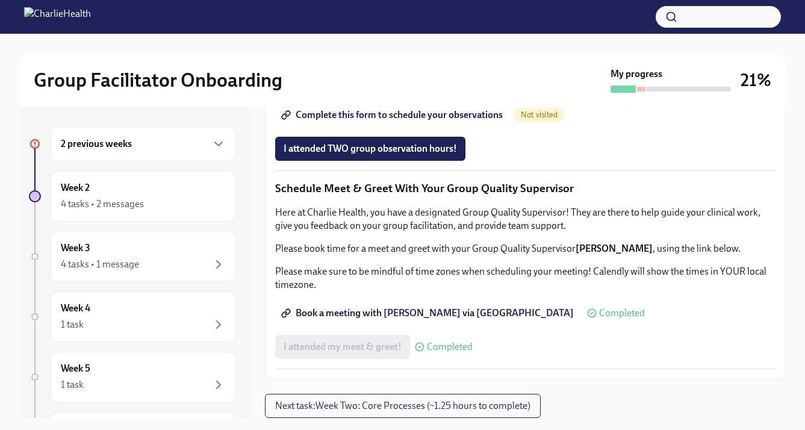
click at [156, 141] on div "2 previous weeks" at bounding box center [143, 144] width 165 height 14
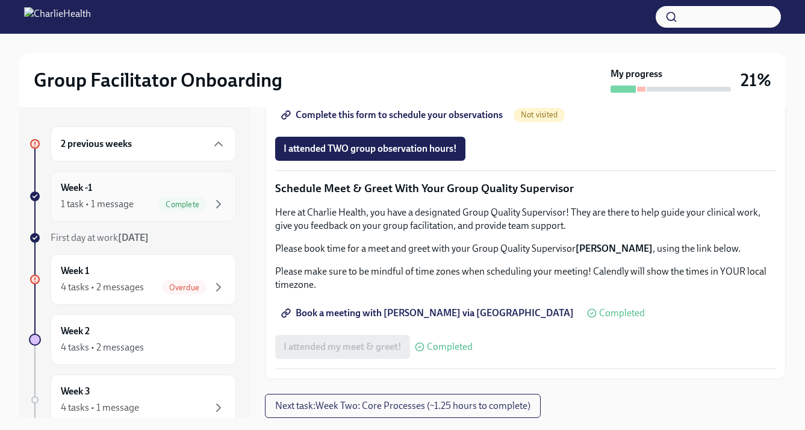
click at [128, 188] on div "Week -1 1 task • 1 message Complete" at bounding box center [143, 196] width 165 height 30
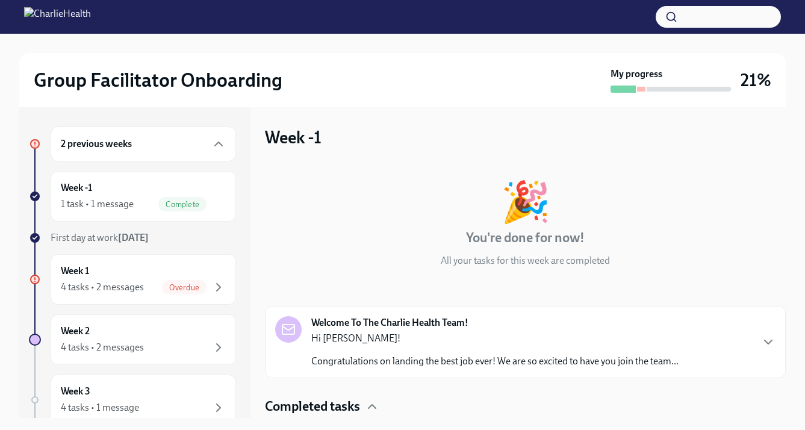
scroll to position [47, 0]
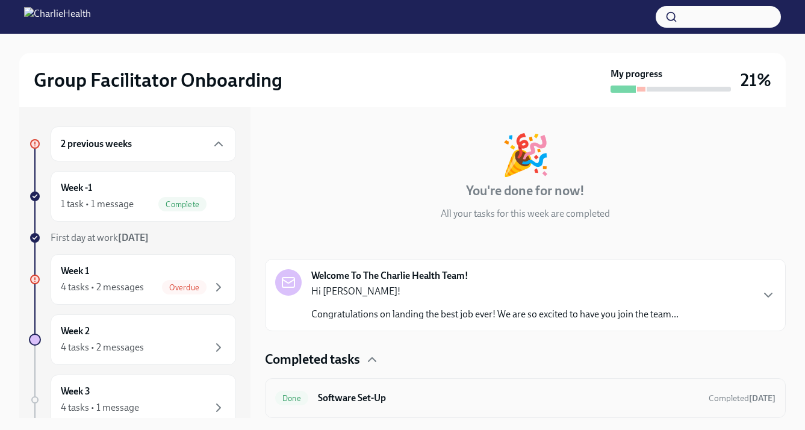
click at [402, 406] on div "Done Software Set-Up Completed [DATE]" at bounding box center [525, 397] width 500 height 19
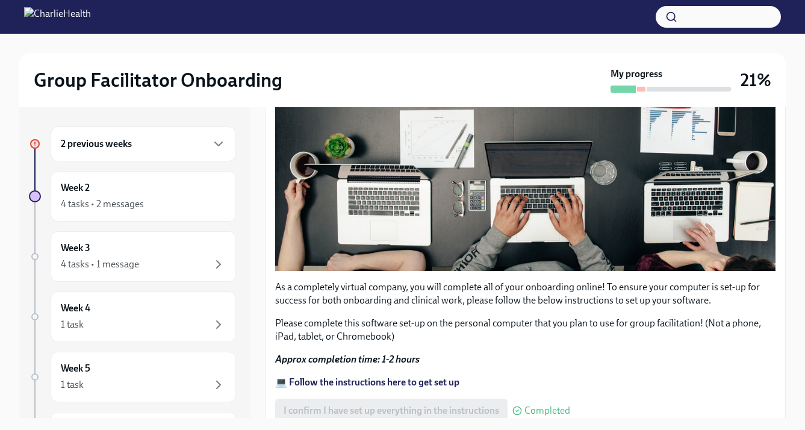
scroll to position [415, 0]
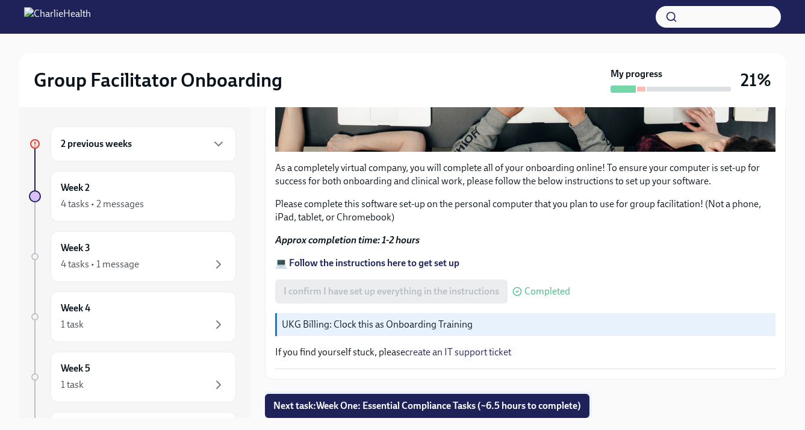
click at [424, 407] on span "Next task : Week One: Essential Compliance Tasks (~6.5 hours to complete)" at bounding box center [427, 406] width 308 height 12
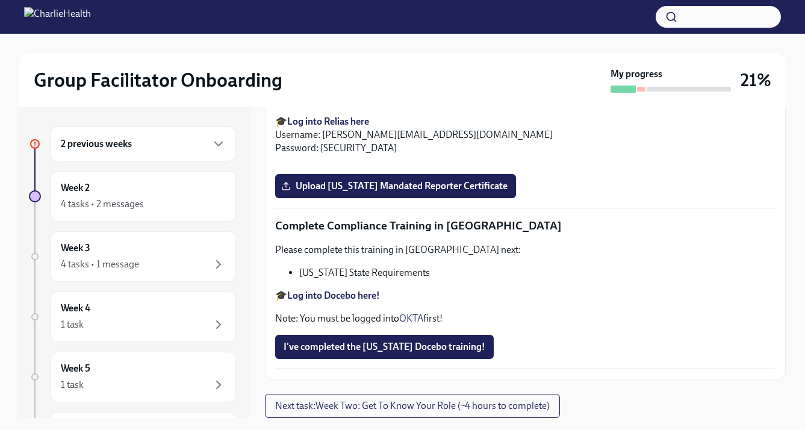
scroll to position [2689, 0]
